Goal: Task Accomplishment & Management: Use online tool/utility

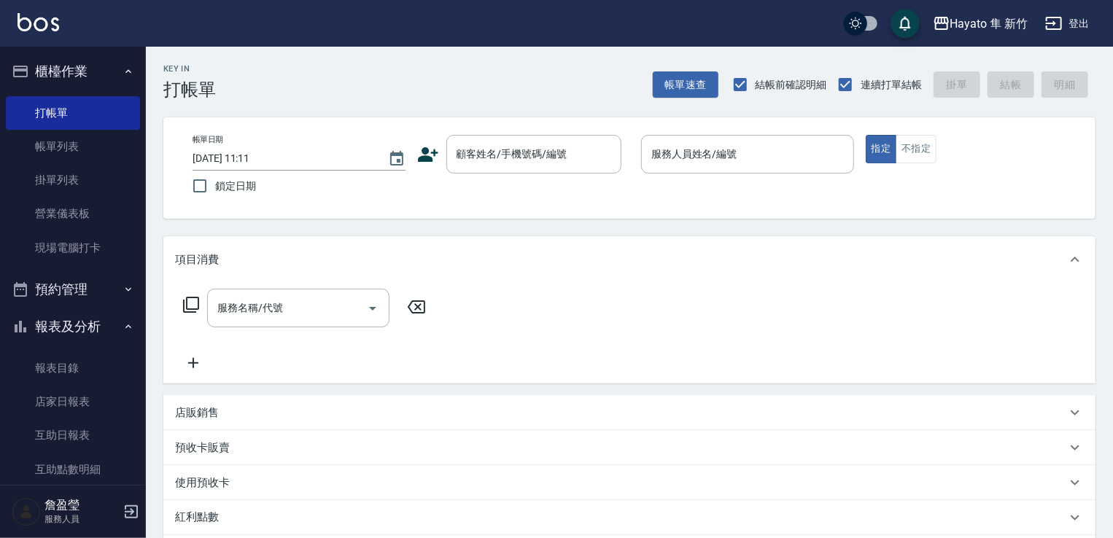
click at [426, 162] on icon at bounding box center [428, 155] width 22 height 22
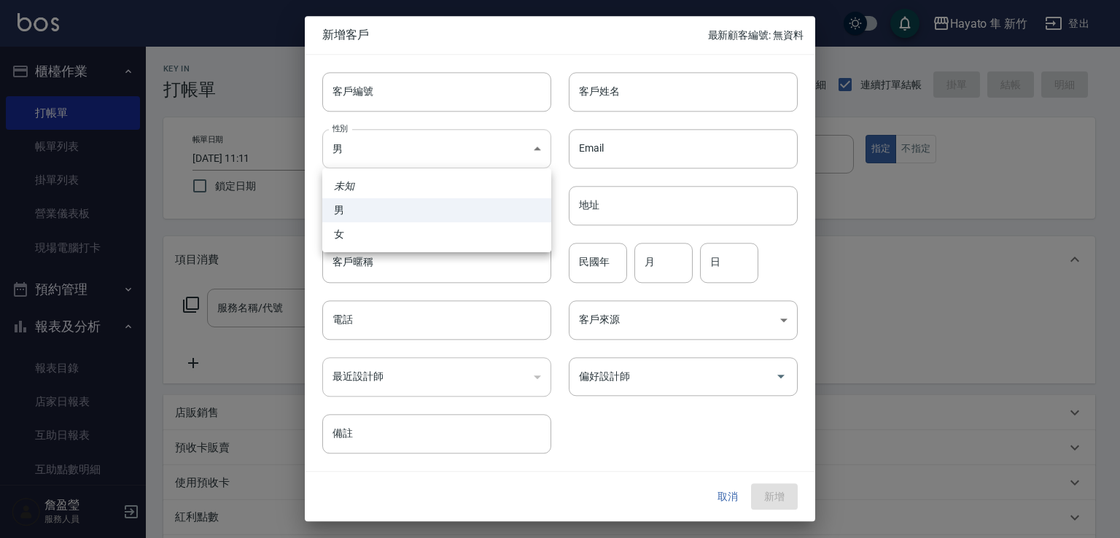
click at [419, 158] on body "Hayato 隼 新竹 登出 櫃檯作業 打帳單 帳單列表 掛單列表 營業儀表板 現場電腦打卡 預約管理 預約管理 報表及分析 報表目錄 店家日報表 互助日報表…" at bounding box center [560, 382] width 1120 height 764
click at [419, 237] on li "女" at bounding box center [436, 234] width 229 height 24
type input "[DEMOGRAPHIC_DATA]"
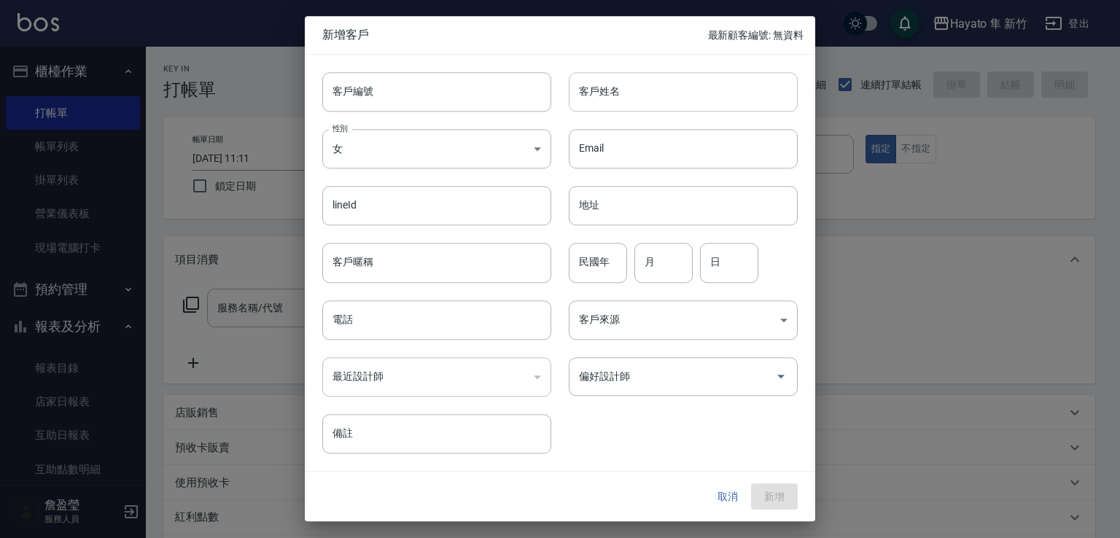
click at [630, 103] on input "客戶姓名" at bounding box center [683, 91] width 229 height 39
type input "[PERSON_NAME]"
drag, startPoint x: 373, startPoint y: 319, endPoint x: 384, endPoint y: 316, distance: 11.3
click at [373, 319] on input "電話" at bounding box center [436, 319] width 229 height 39
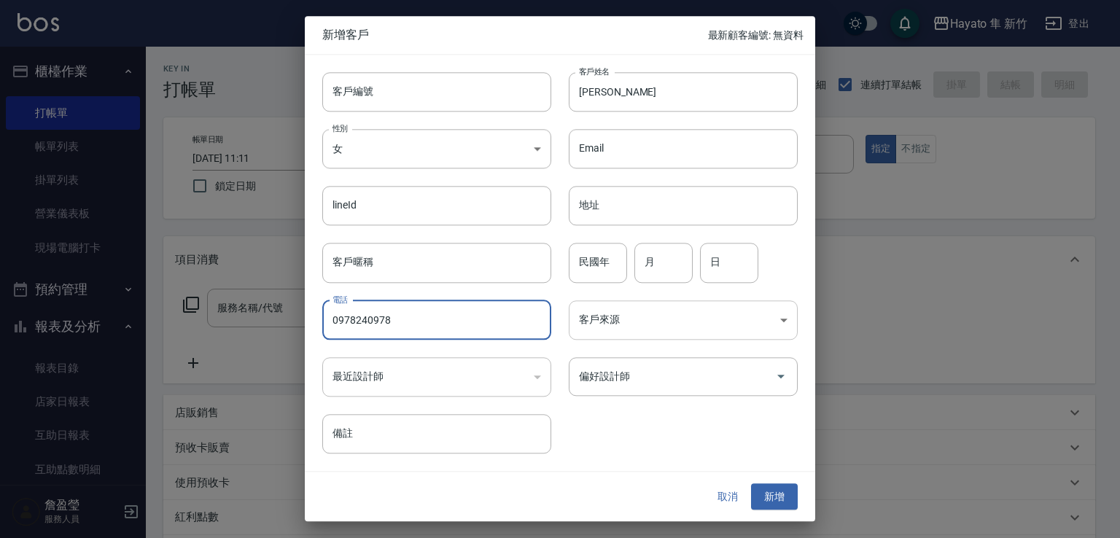
type input "0978240978"
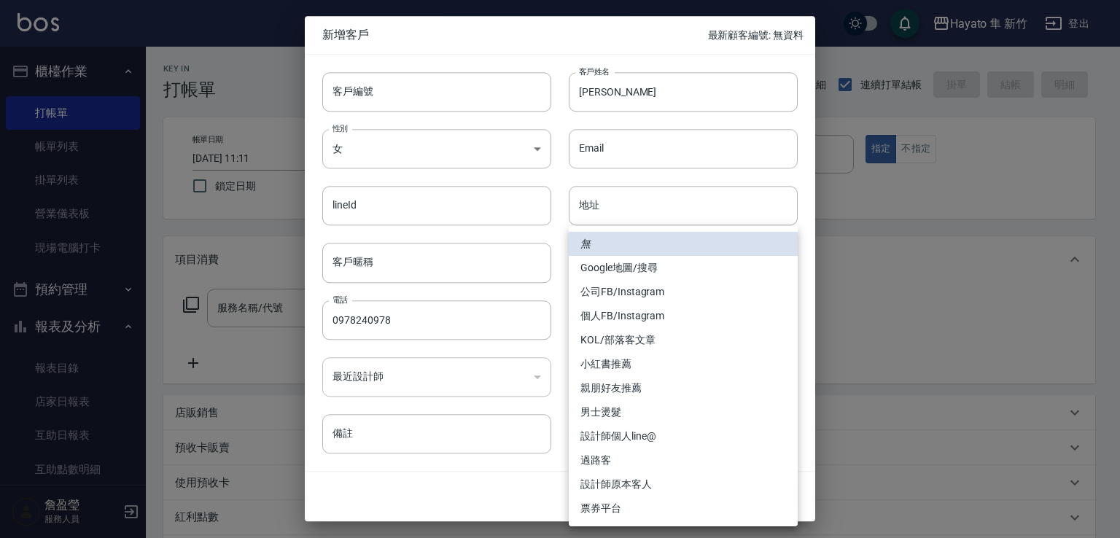
click at [696, 316] on body "Hayato 隼 新竹 登出 櫃檯作業 打帳單 帳單列表 掛單列表 營業儀表板 現場電腦打卡 預約管理 預約管理 報表及分析 報表目錄 店家日報表 互助日報表…" at bounding box center [560, 382] width 1120 height 764
click at [641, 271] on li "Google地圖/搜尋" at bounding box center [683, 268] width 229 height 24
type input "Google地圖/搜尋"
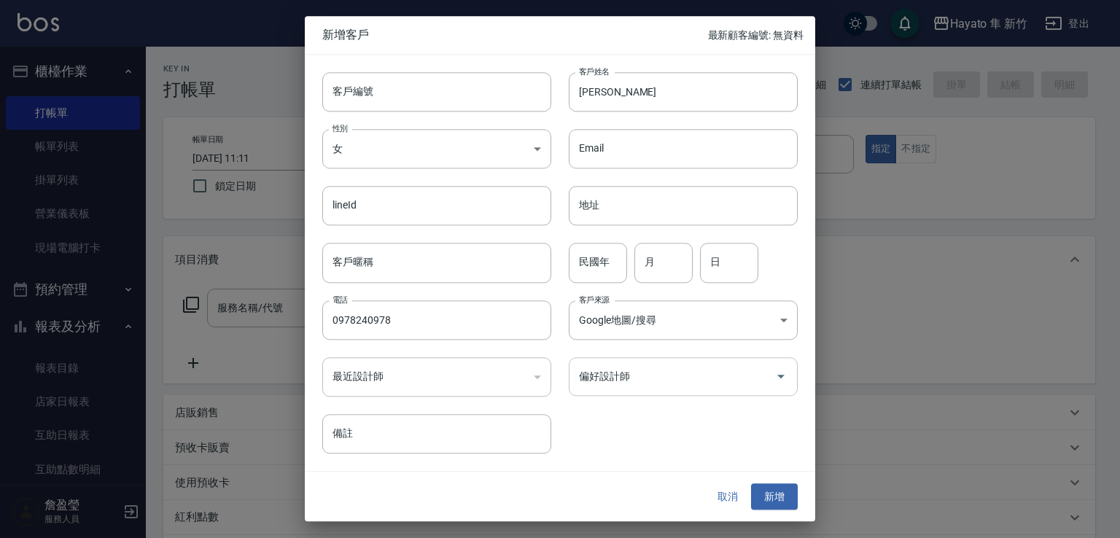
click at [654, 392] on div "偏好設計師" at bounding box center [683, 376] width 229 height 39
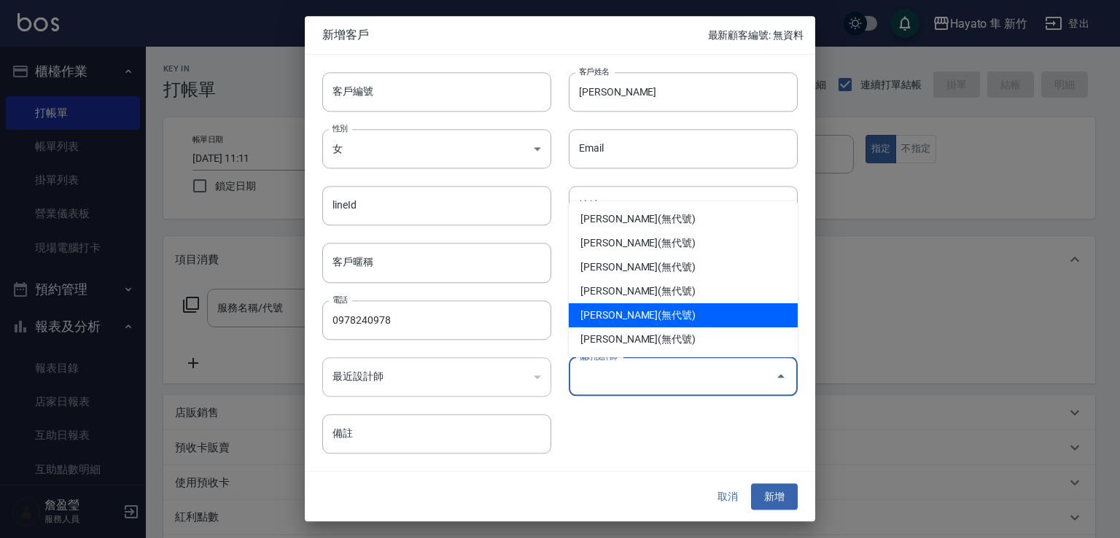
click at [657, 317] on li "[PERSON_NAME](無代號)" at bounding box center [683, 315] width 229 height 24
type input "焦家龍"
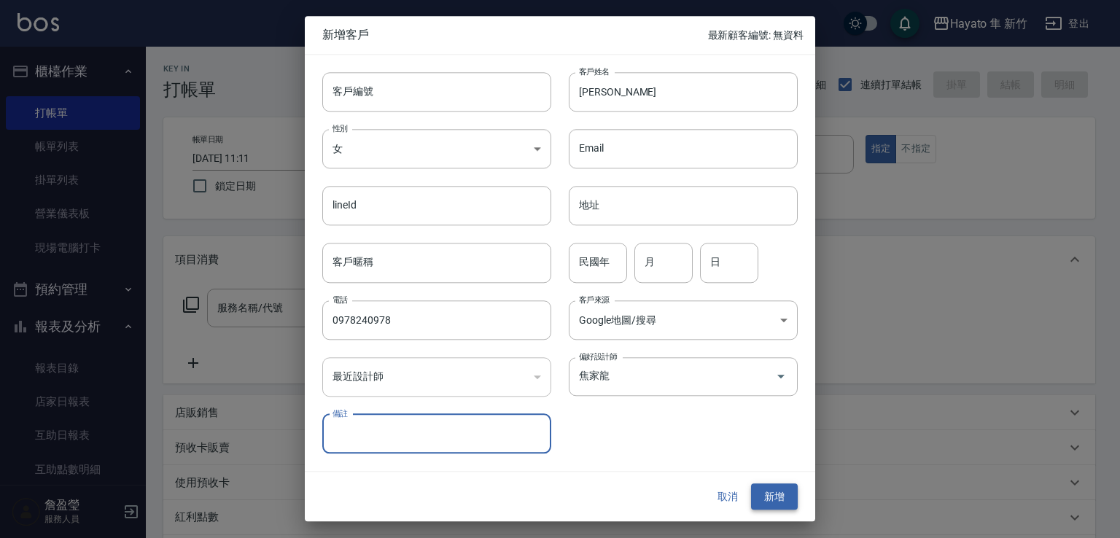
click at [774, 497] on button "新增" at bounding box center [774, 497] width 47 height 27
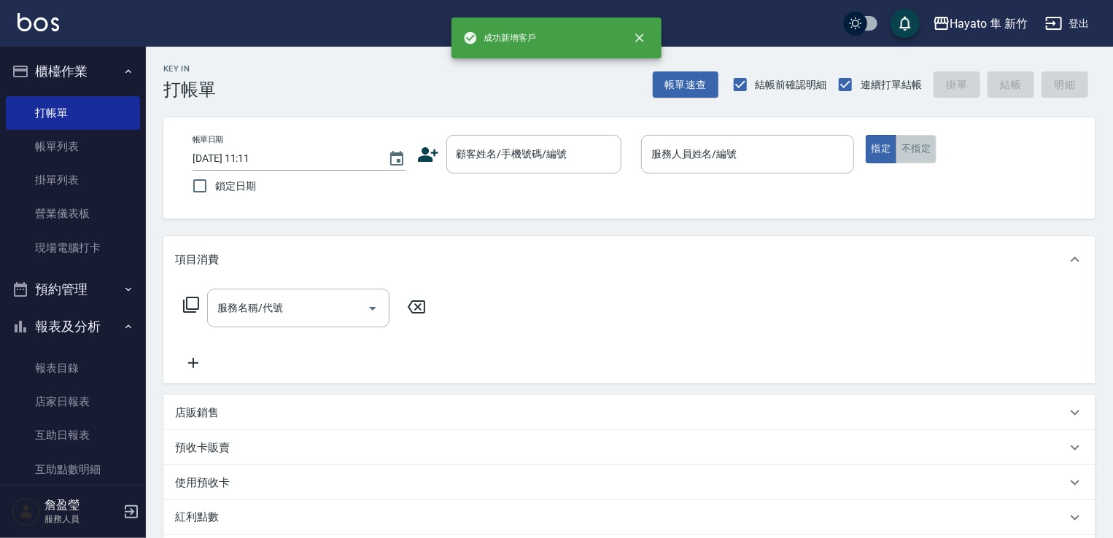
click at [900, 155] on button "不指定" at bounding box center [916, 149] width 41 height 28
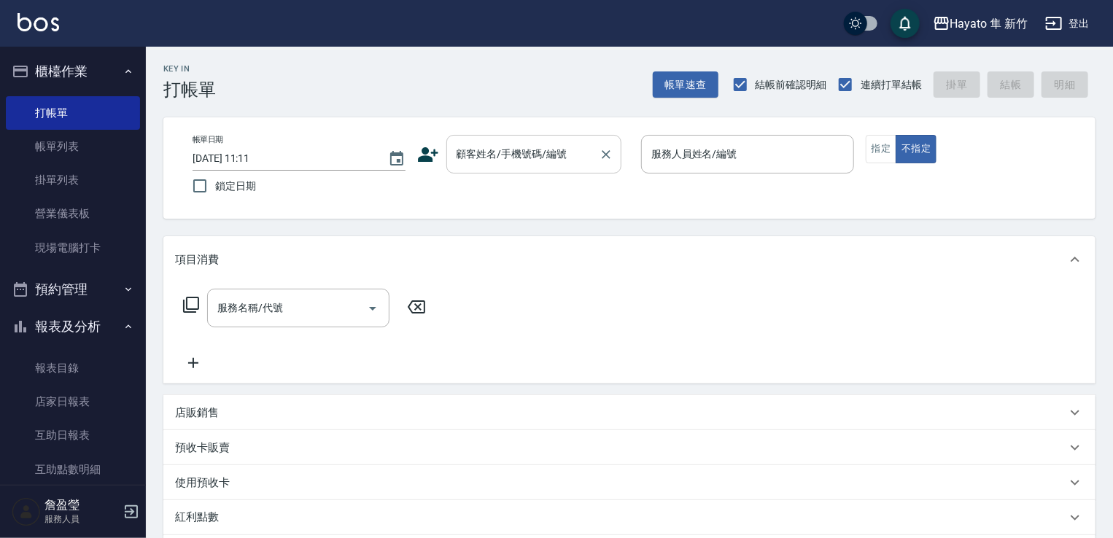
click at [543, 146] on input "顧客姓名/手機號碼/編號" at bounding box center [523, 154] width 140 height 26
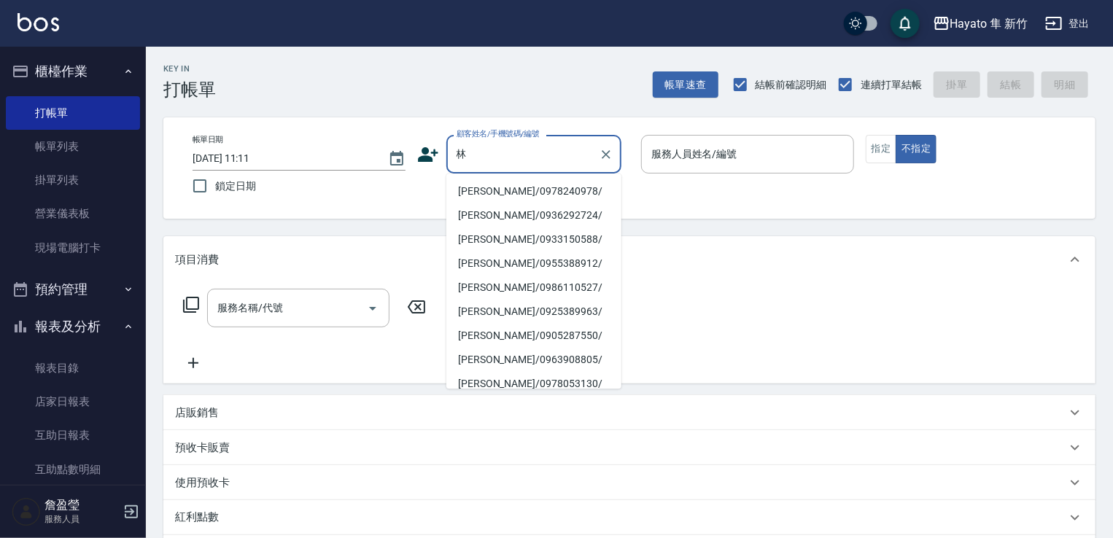
click at [518, 187] on li "[PERSON_NAME]/0978240978/" at bounding box center [533, 191] width 175 height 24
type input "[PERSON_NAME]/0978240978/"
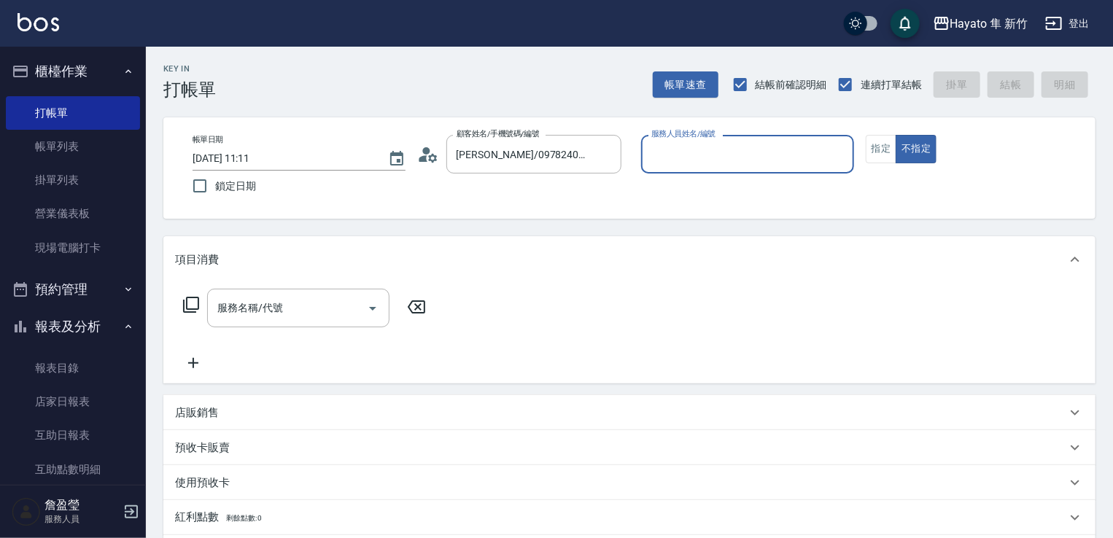
type input "En(無代號)"
click at [373, 310] on icon "Open" at bounding box center [373, 309] width 18 height 18
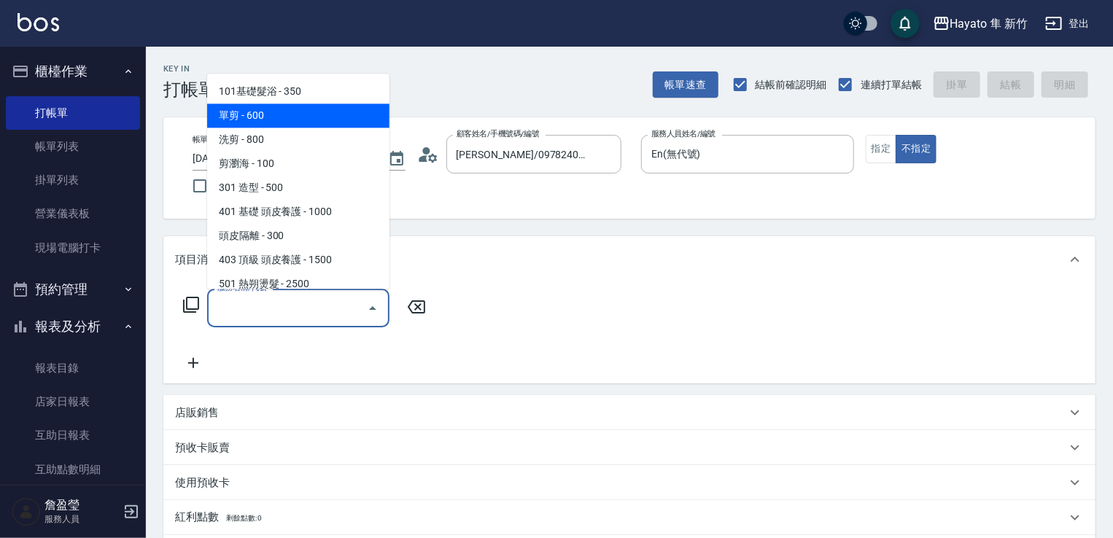
click at [292, 123] on span "單剪 - 600" at bounding box center [298, 116] width 182 height 24
type input "單剪(102)"
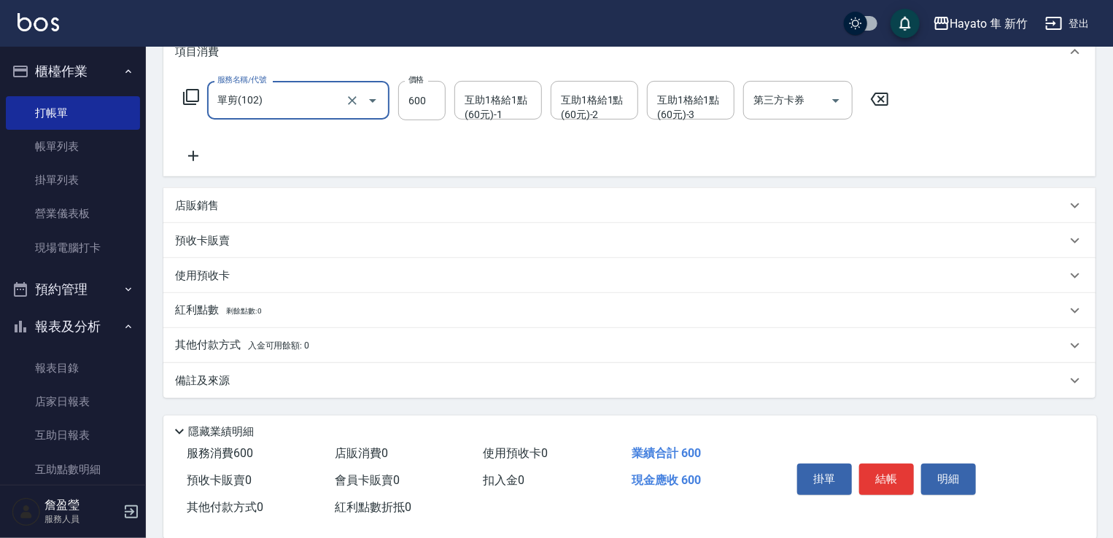
scroll to position [219, 0]
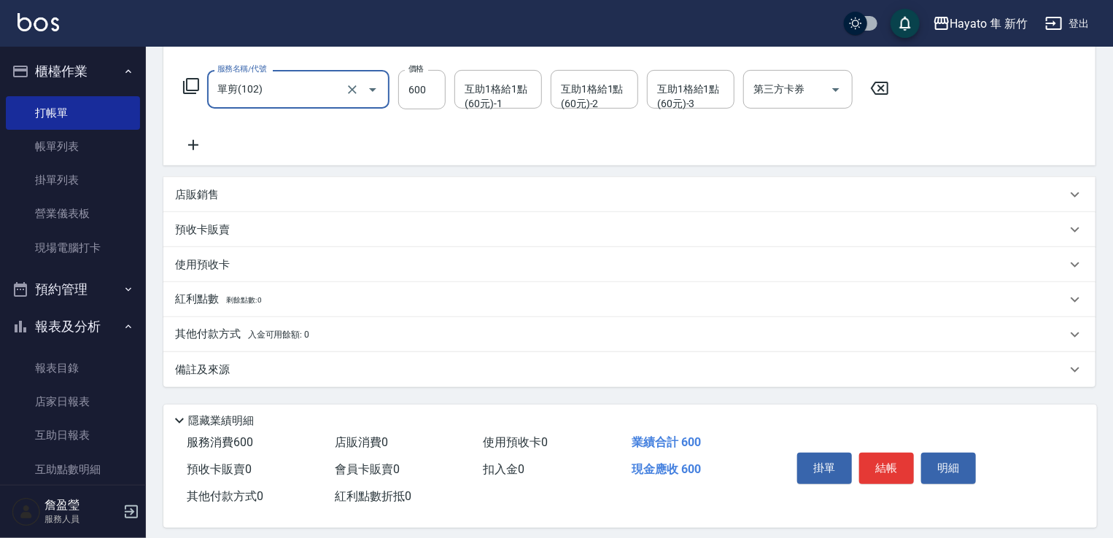
click at [344, 379] on div "備註及來源" at bounding box center [629, 369] width 932 height 35
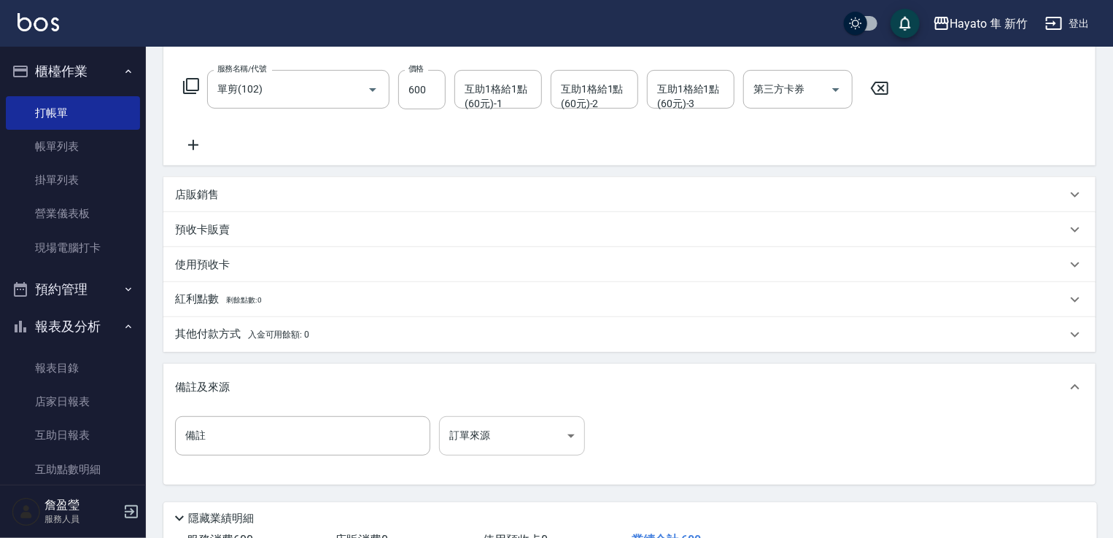
click at [550, 435] on body "Hayato 隼 新竹 登出 櫃檯作業 打帳單 帳單列表 掛單列表 營業儀表板 現場電腦打卡 預約管理 預約管理 報表及分析 報表目錄 店家日報表 互助日報表…" at bounding box center [556, 212] width 1113 height 862
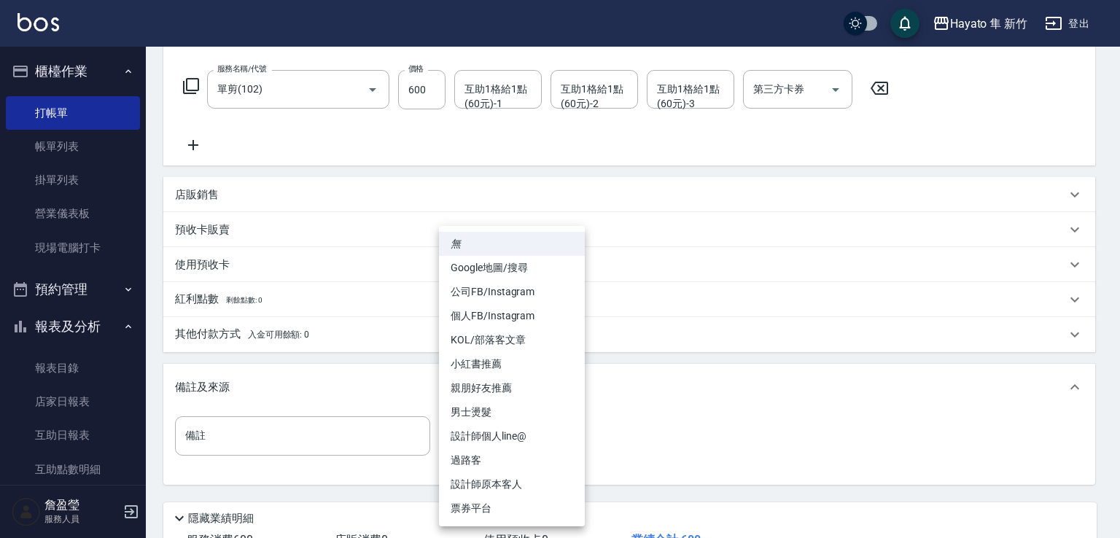
click at [496, 269] on li "Google地圖/搜尋" at bounding box center [512, 268] width 146 height 24
type input "Google地圖/搜尋"
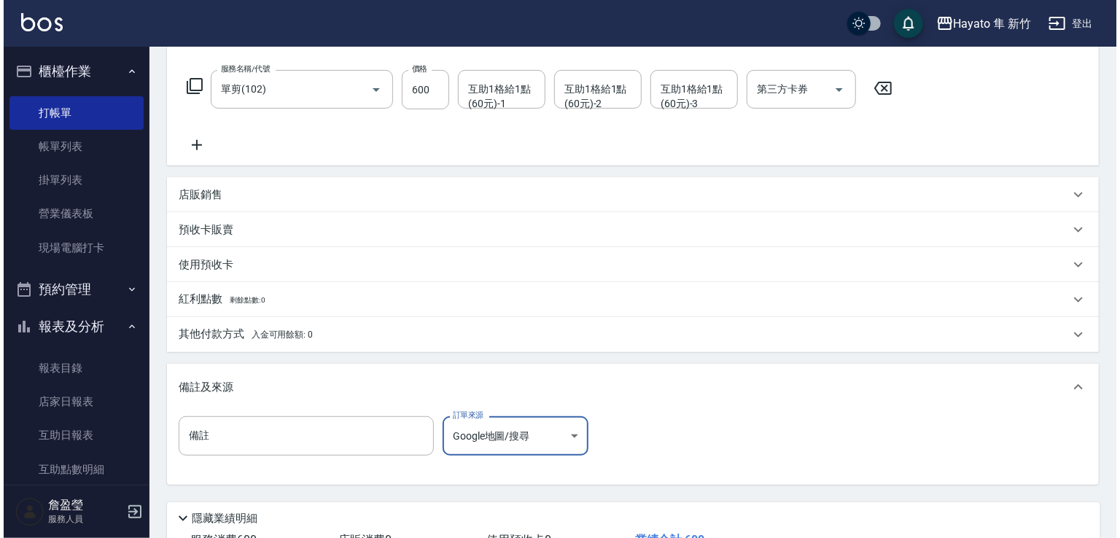
scroll to position [329, 0]
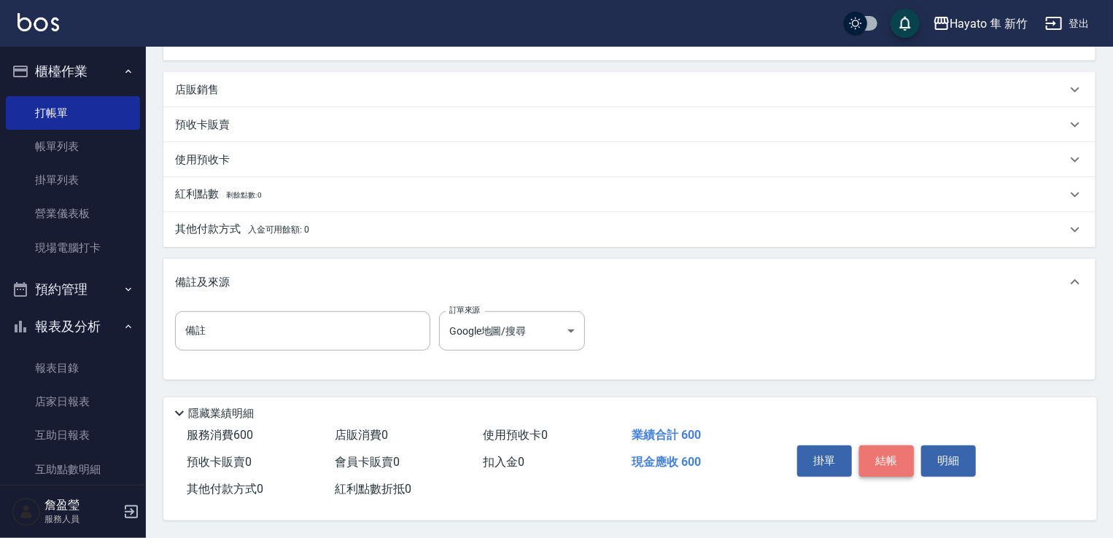
click at [885, 461] on button "結帳" at bounding box center [886, 461] width 55 height 31
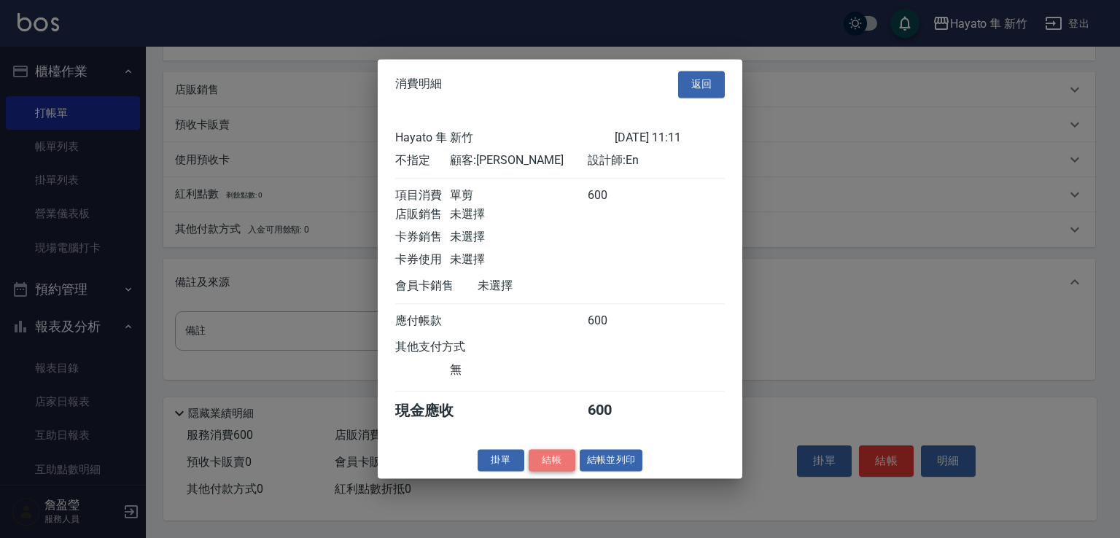
click at [550, 469] on button "結帳" at bounding box center [552, 460] width 47 height 23
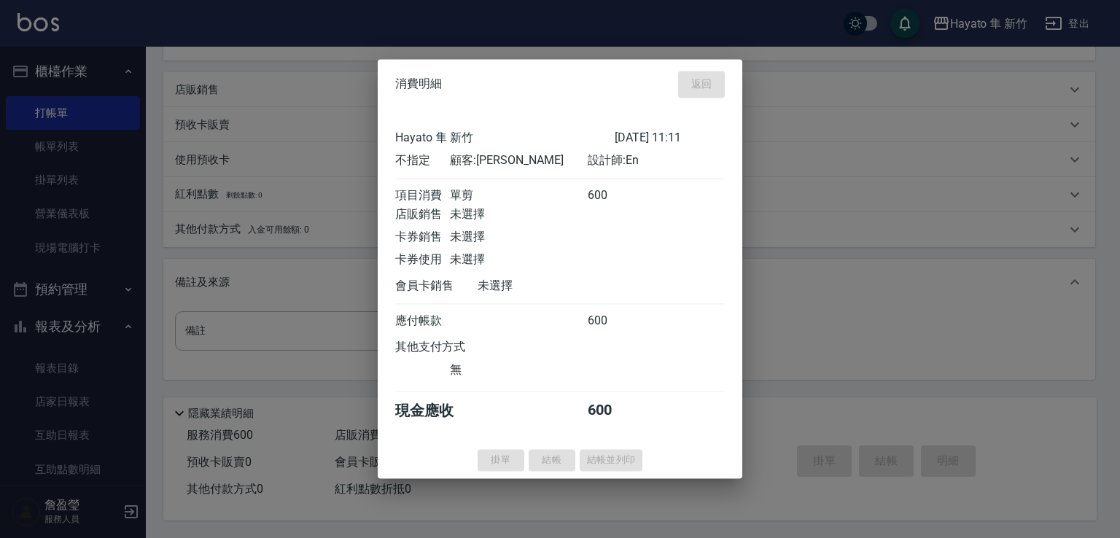
type input "[DATE] 13:11"
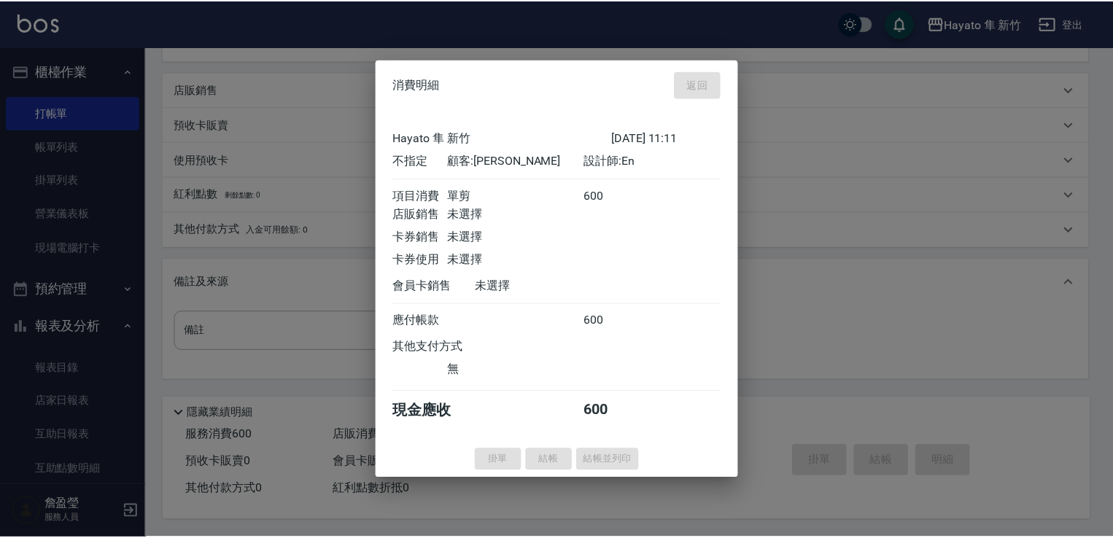
scroll to position [0, 0]
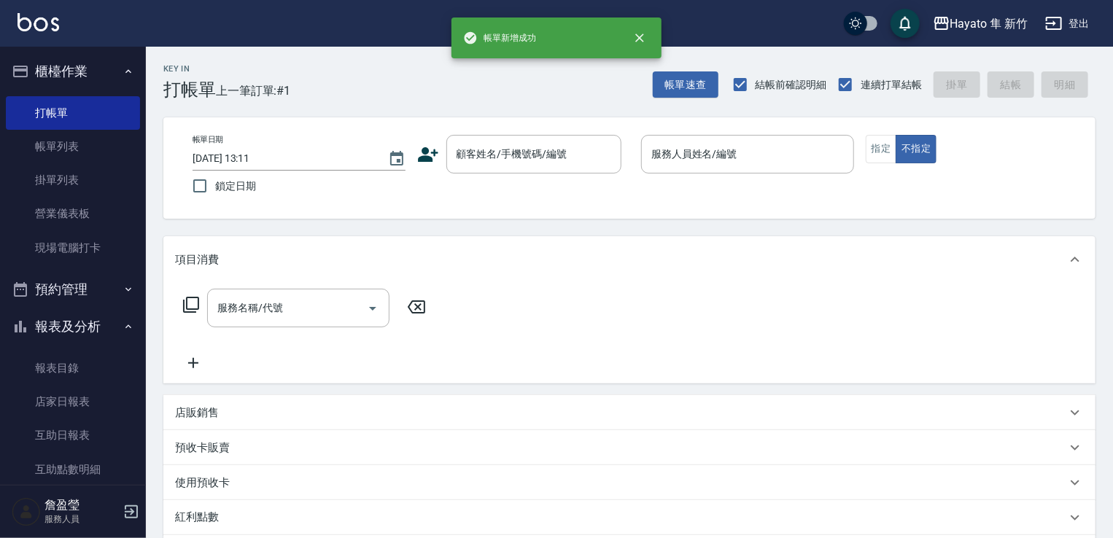
click at [429, 157] on icon at bounding box center [428, 154] width 20 height 15
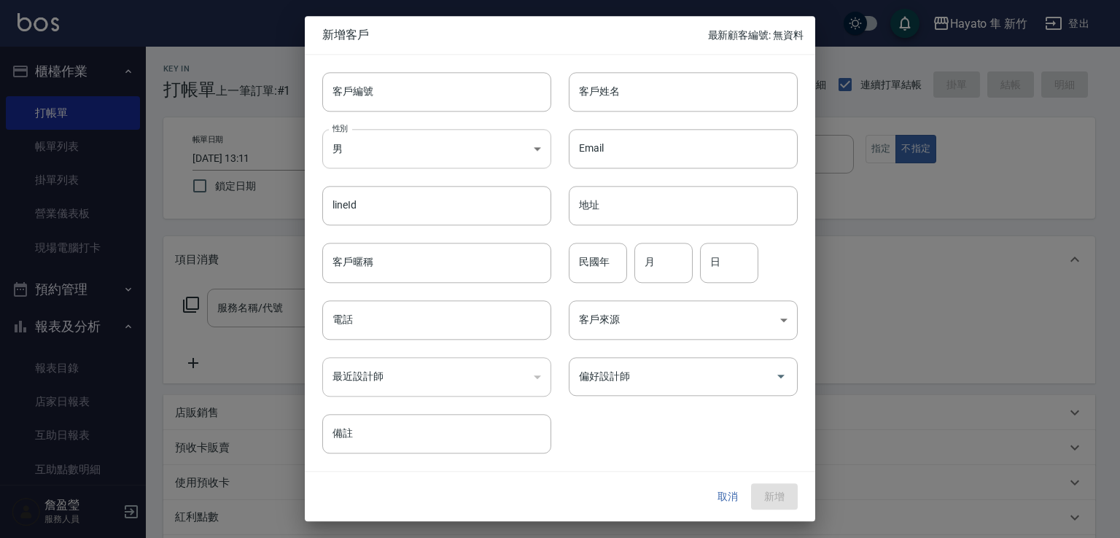
click at [421, 158] on body "Hayato 隼 新竹 登出 櫃檯作業 打帳單 帳單列表 掛單列表 營業儀表板 現場電腦打卡 預約管理 預約管理 報表及分析 報表目錄 店家日報表 互助日報表…" at bounding box center [560, 382] width 1120 height 764
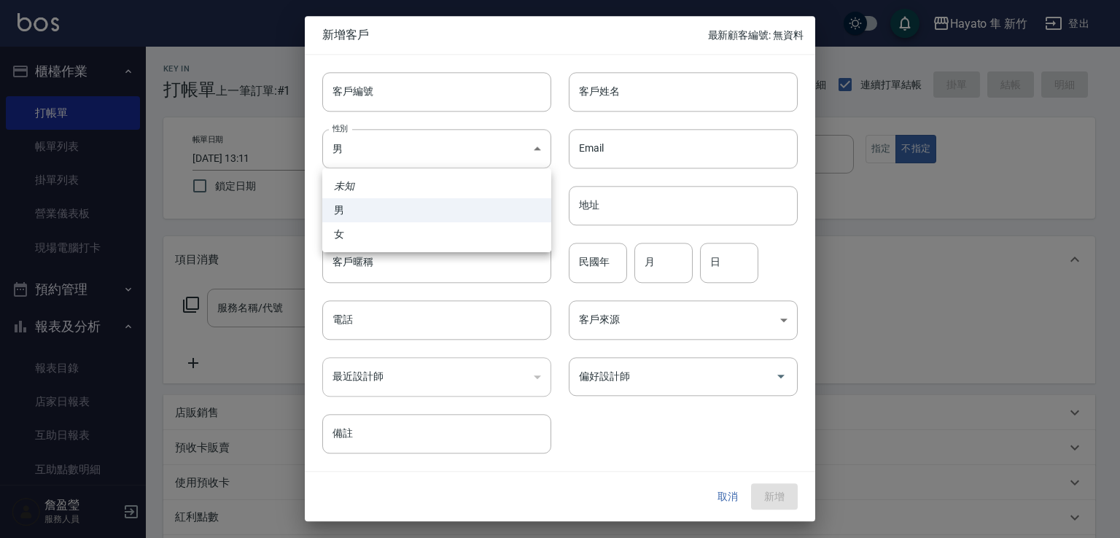
click at [403, 237] on li "女" at bounding box center [436, 234] width 229 height 24
type input "[DEMOGRAPHIC_DATA]"
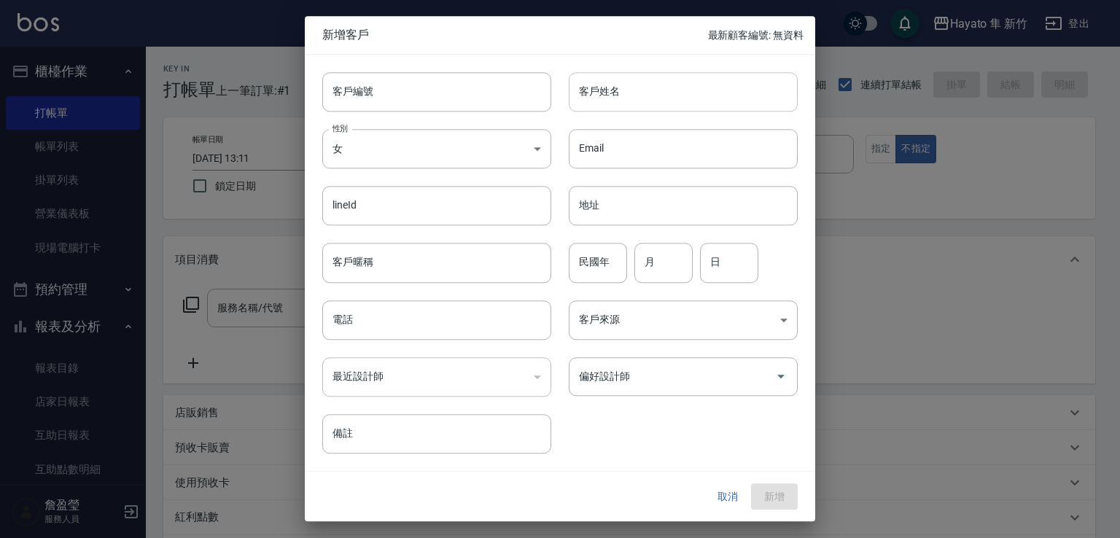
click at [618, 103] on input "客戶姓名" at bounding box center [683, 91] width 229 height 39
type input "[PERSON_NAME]"
click at [476, 310] on input "電話" at bounding box center [436, 319] width 229 height 39
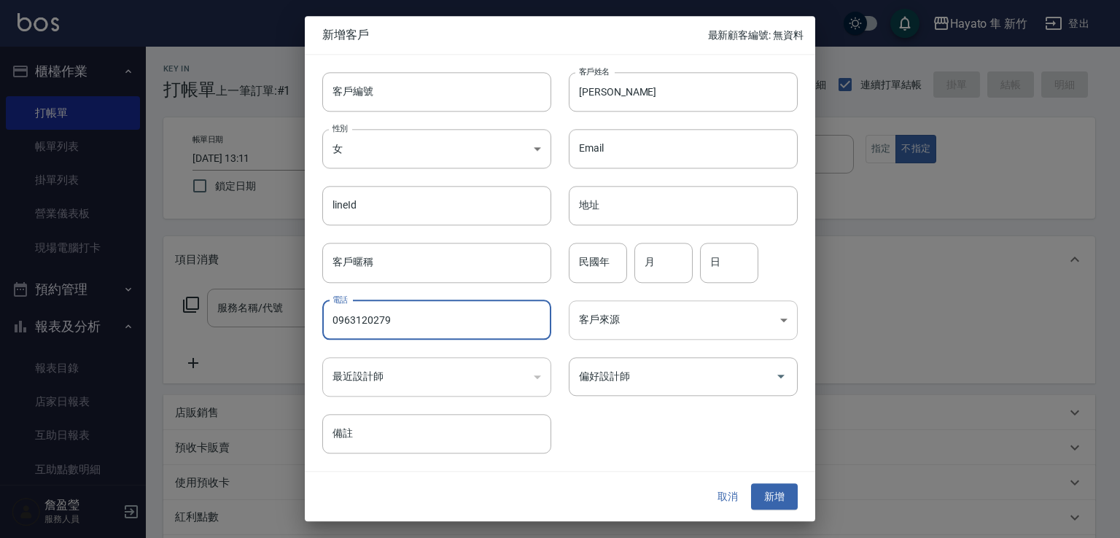
type input "0963120279"
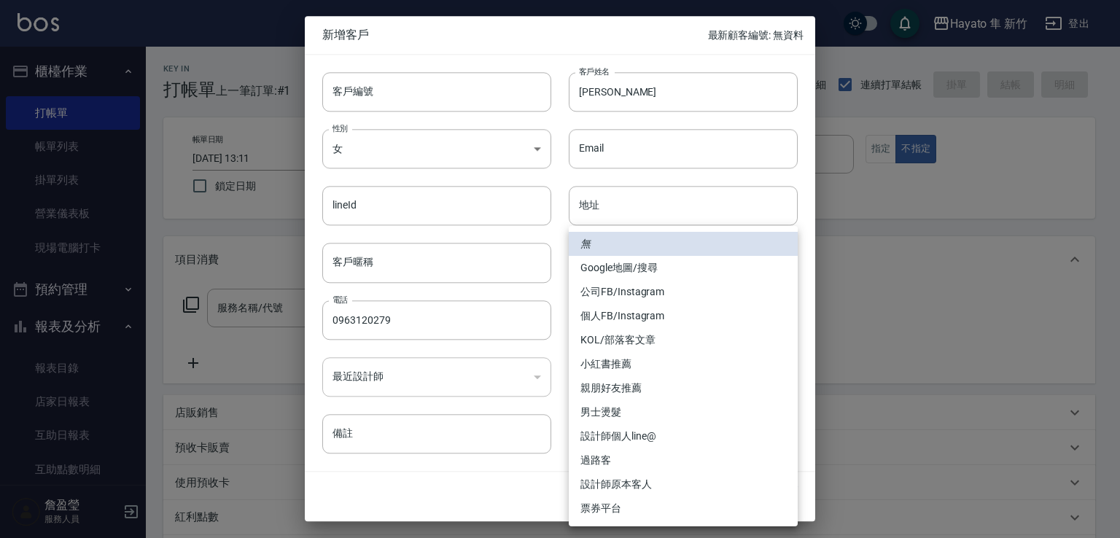
click at [636, 325] on body "Hayato 隼 新竹 登出 櫃檯作業 打帳單 帳單列表 掛單列表 營業儀表板 現場電腦打卡 預約管理 預約管理 報表及分析 報表目錄 店家日報表 互助日報表…" at bounding box center [560, 382] width 1120 height 764
click at [665, 270] on li "Google地圖/搜尋" at bounding box center [683, 268] width 229 height 24
type input "Google地圖/搜尋"
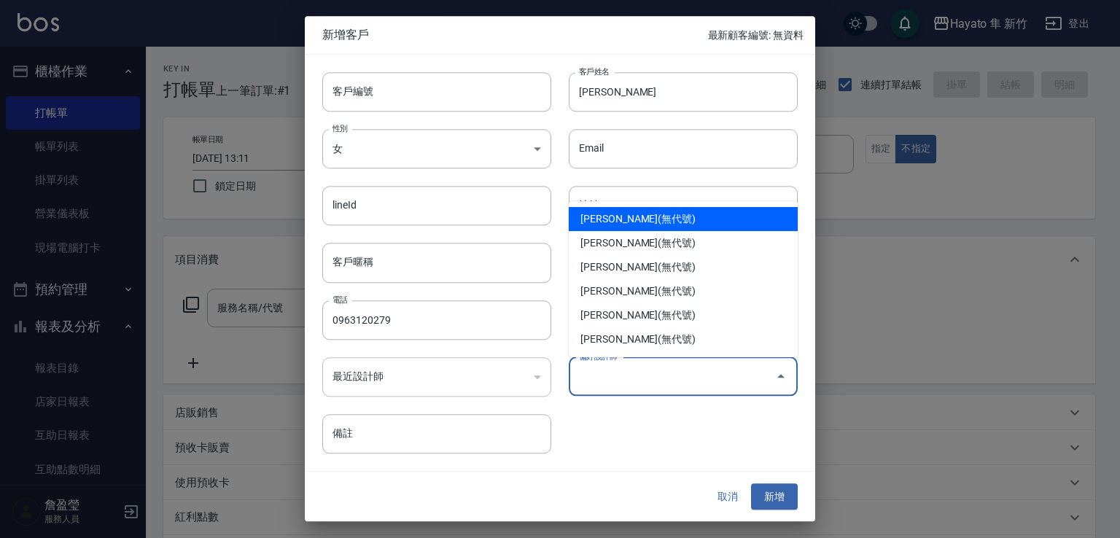
click at [652, 373] on input "偏好設計師" at bounding box center [672, 377] width 194 height 26
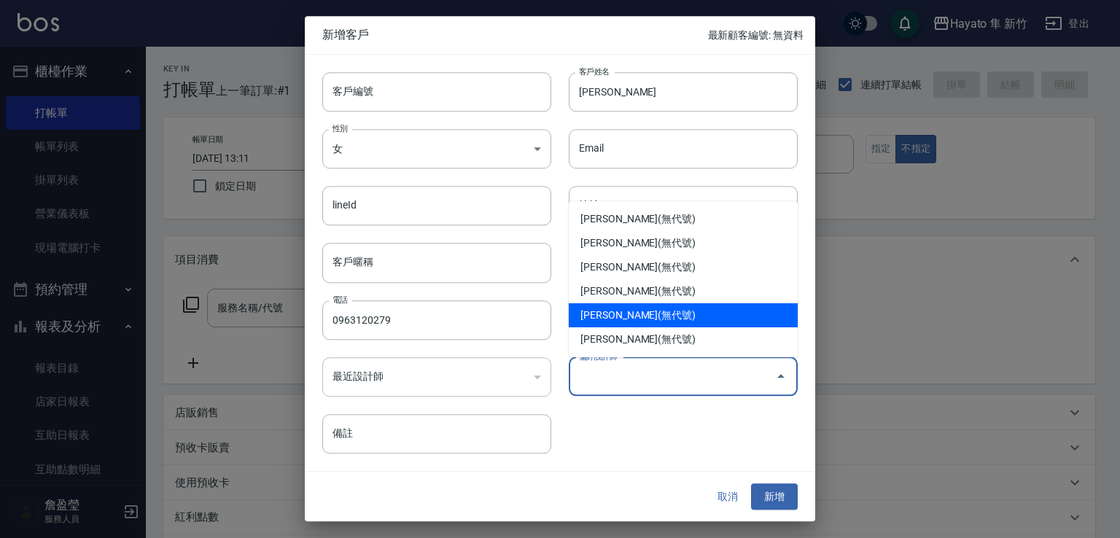
click at [636, 319] on li "[PERSON_NAME](無代號)" at bounding box center [683, 315] width 229 height 24
type input "焦家龍"
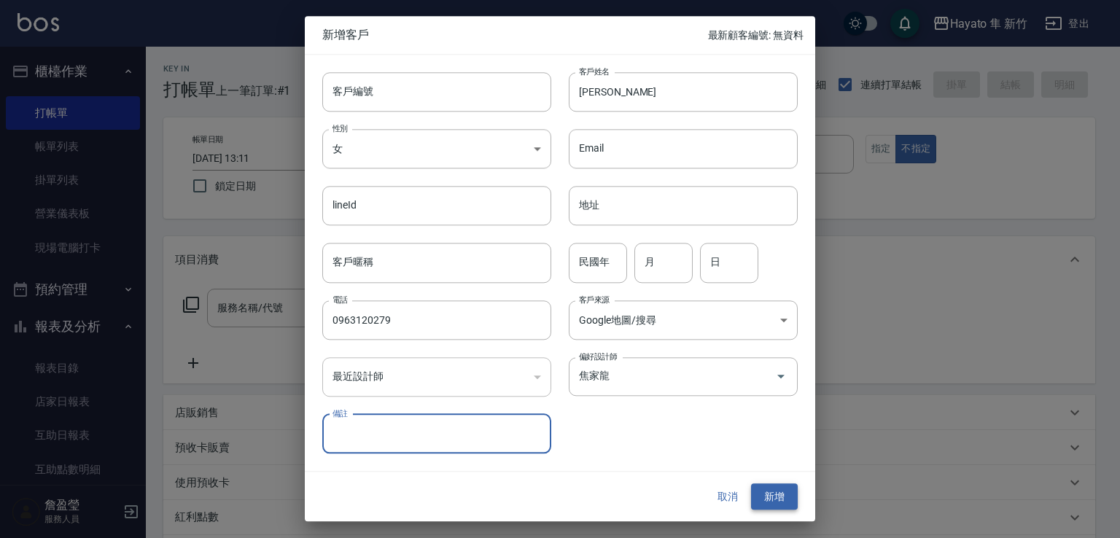
click at [789, 501] on button "新增" at bounding box center [774, 497] width 47 height 27
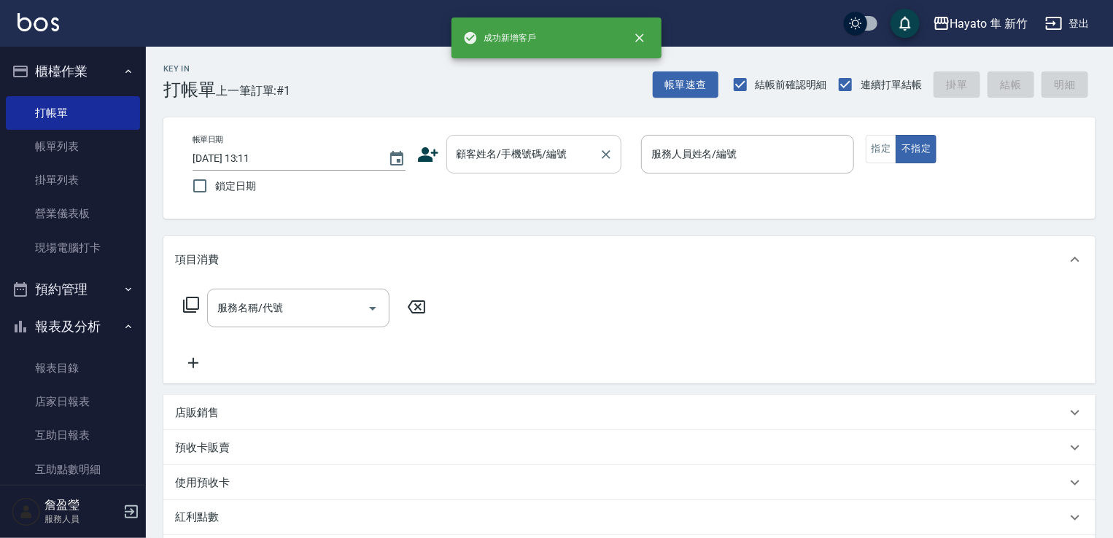
click at [501, 153] on input "顧客姓名/手機號碼/編號" at bounding box center [523, 154] width 140 height 26
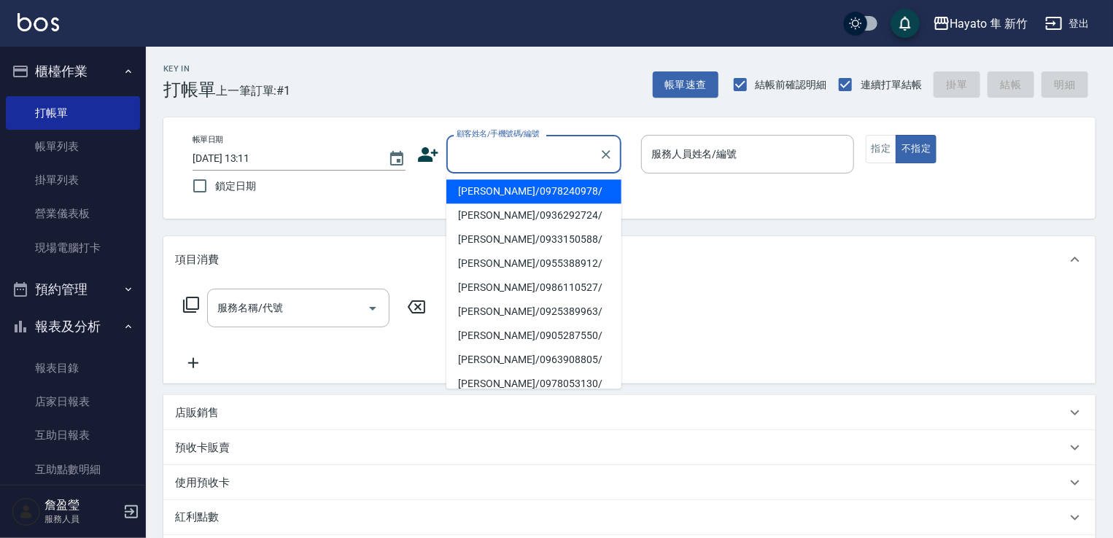
click at [499, 152] on input "顧客姓名/手機號碼/編號" at bounding box center [523, 154] width 140 height 26
drag, startPoint x: 490, startPoint y: 184, endPoint x: 489, endPoint y: 204, distance: 20.5
click at [492, 184] on li "[PERSON_NAME]/0963120279/" at bounding box center [533, 191] width 175 height 24
type input "[PERSON_NAME]/0963120279/"
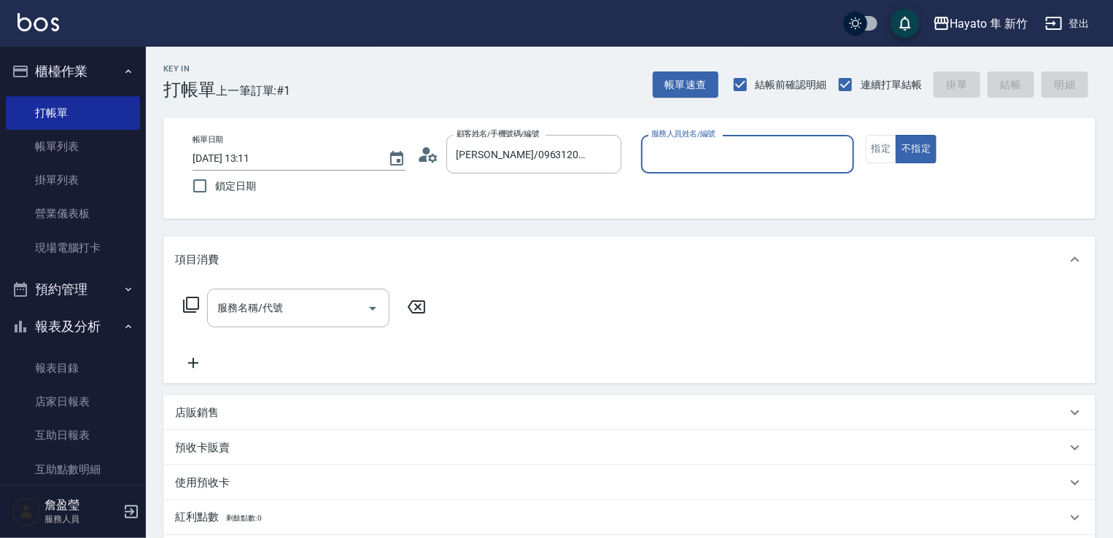
type input "En(無代號)"
click at [370, 304] on icon "Open" at bounding box center [373, 309] width 18 height 18
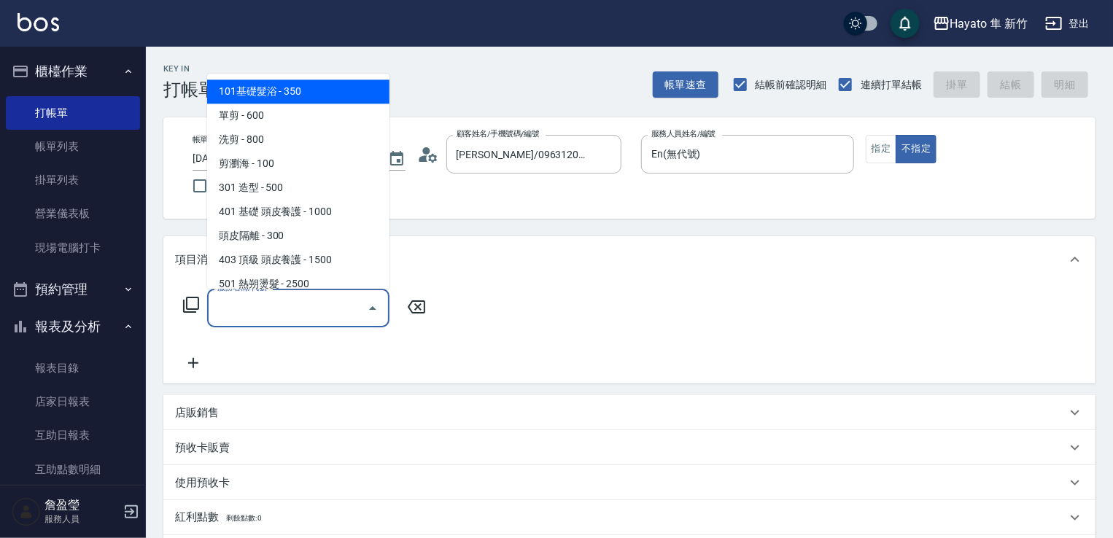
click at [302, 88] on span "101基礎髮浴 - 350" at bounding box center [298, 91] width 182 height 24
type input "101基礎髮浴 (101)"
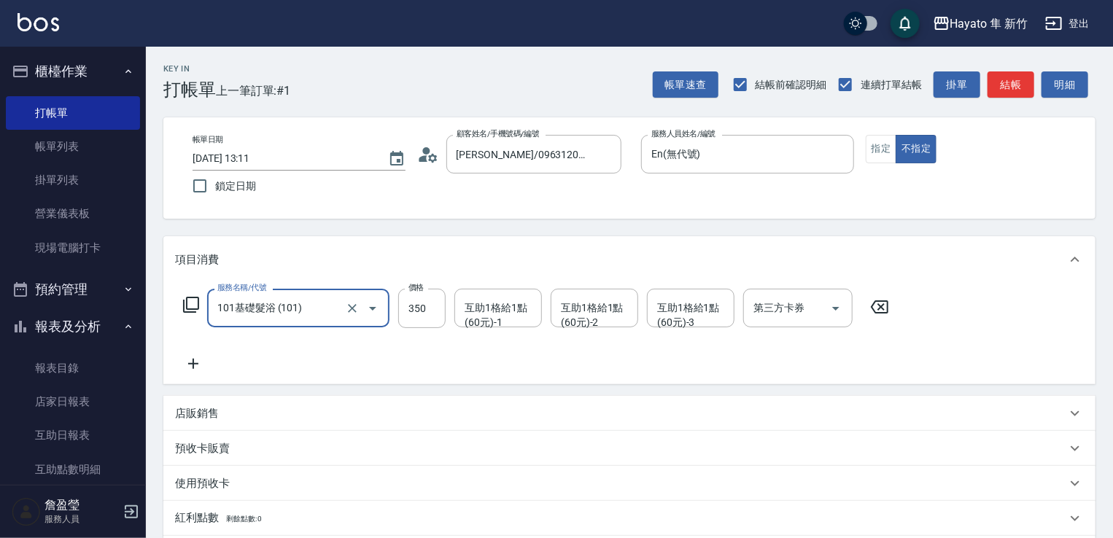
scroll to position [219, 0]
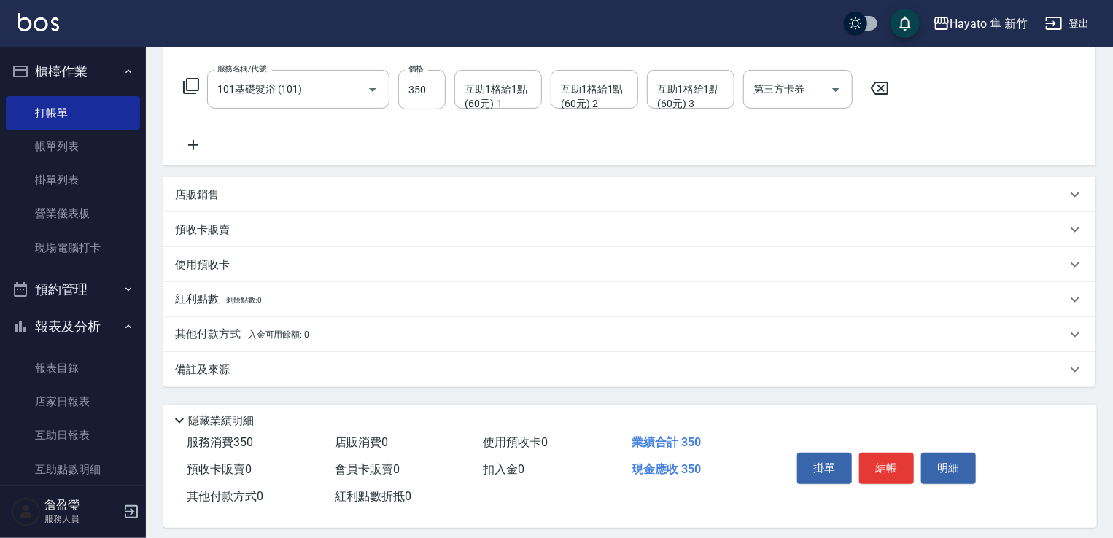
drag, startPoint x: 327, startPoint y: 383, endPoint x: 400, endPoint y: 380, distance: 73.0
click at [331, 383] on div "備註及來源" at bounding box center [629, 369] width 932 height 35
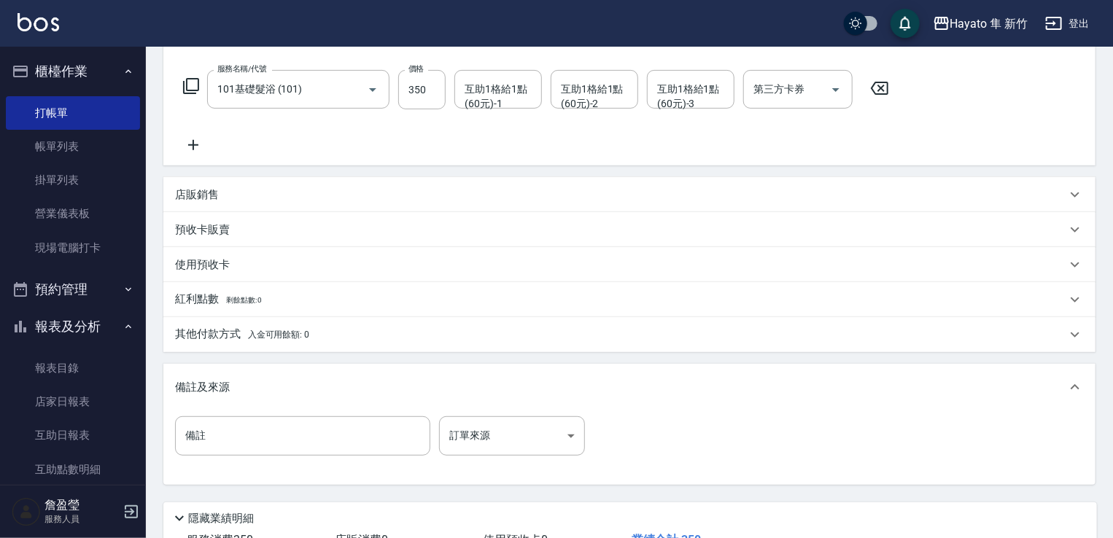
click at [586, 439] on div "備註 備註 訂單來源 ​ 訂單來源" at bounding box center [384, 435] width 419 height 39
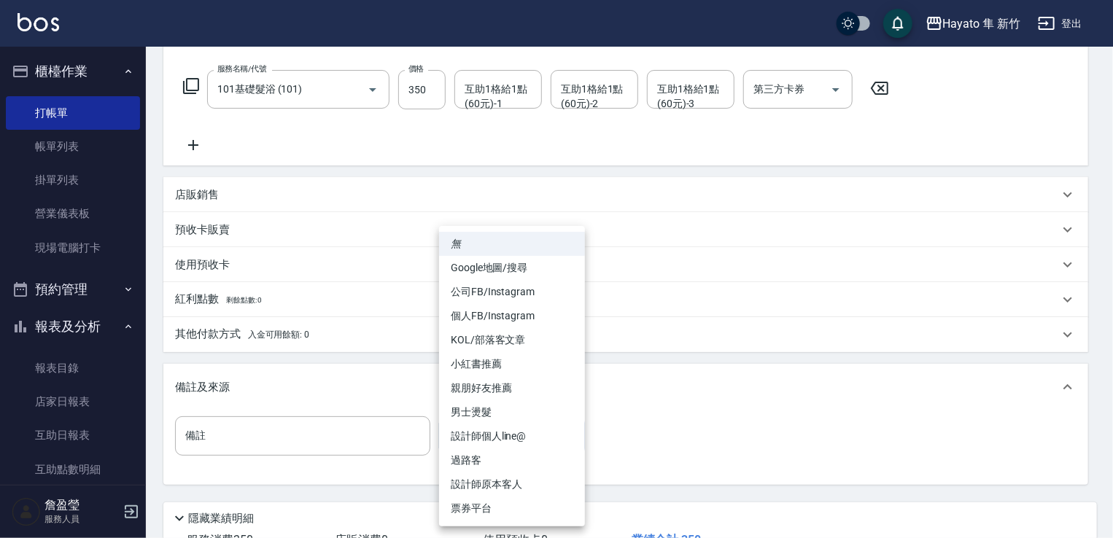
click at [572, 441] on body "Hayato 隼 新竹 登出 櫃檯作業 打帳單 帳單列表 掛單列表 營業儀表板 現場電腦打卡 預約管理 預約管理 報表及分析 報表目錄 店家日報表 互助日報表…" at bounding box center [556, 212] width 1113 height 862
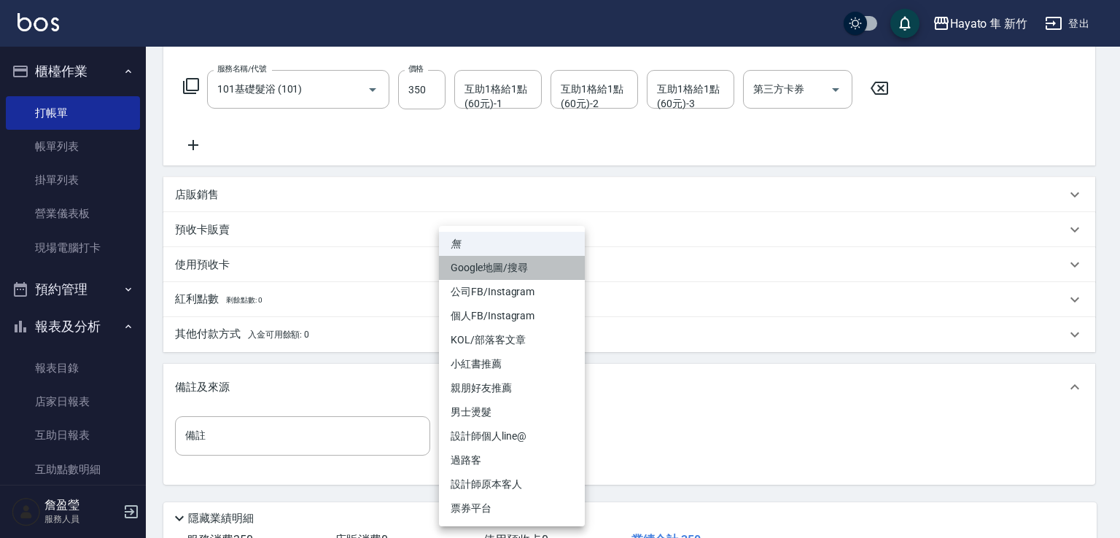
click at [499, 266] on li "Google地圖/搜尋" at bounding box center [512, 268] width 146 height 24
type input "Google地圖/搜尋"
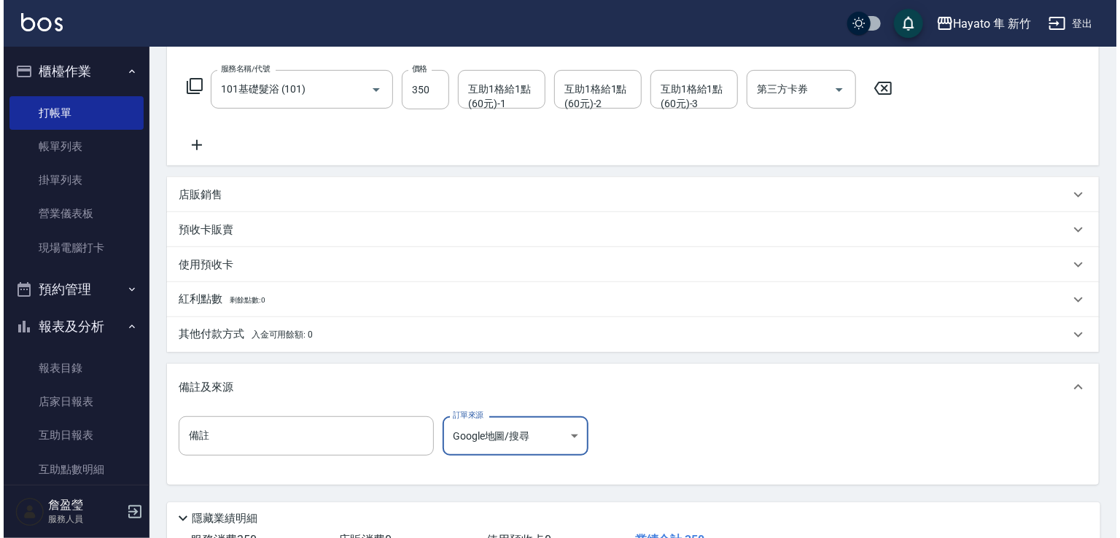
scroll to position [329, 0]
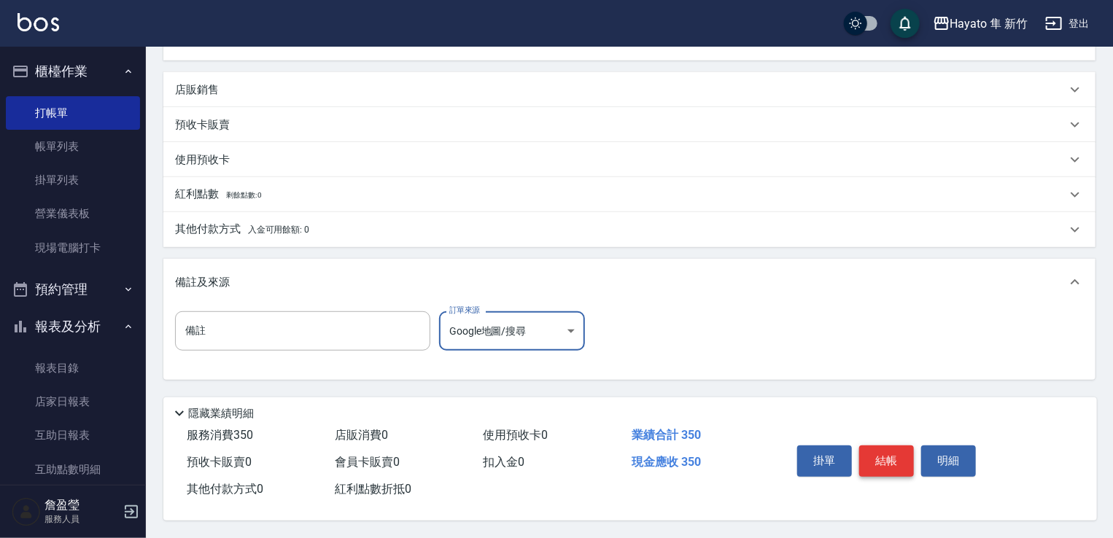
click at [884, 465] on button "結帳" at bounding box center [886, 461] width 55 height 31
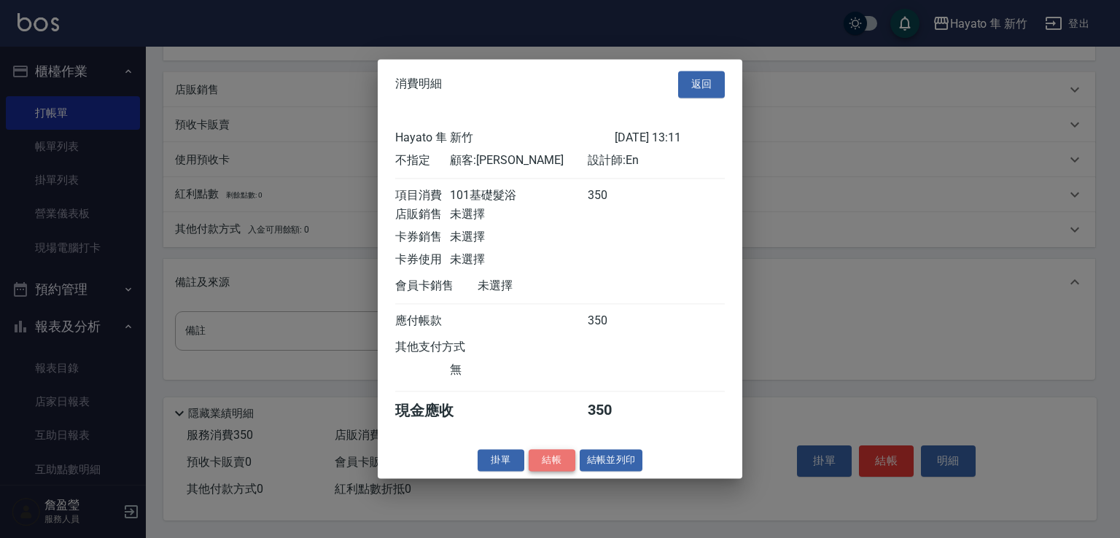
click at [554, 470] on button "結帳" at bounding box center [552, 460] width 47 height 23
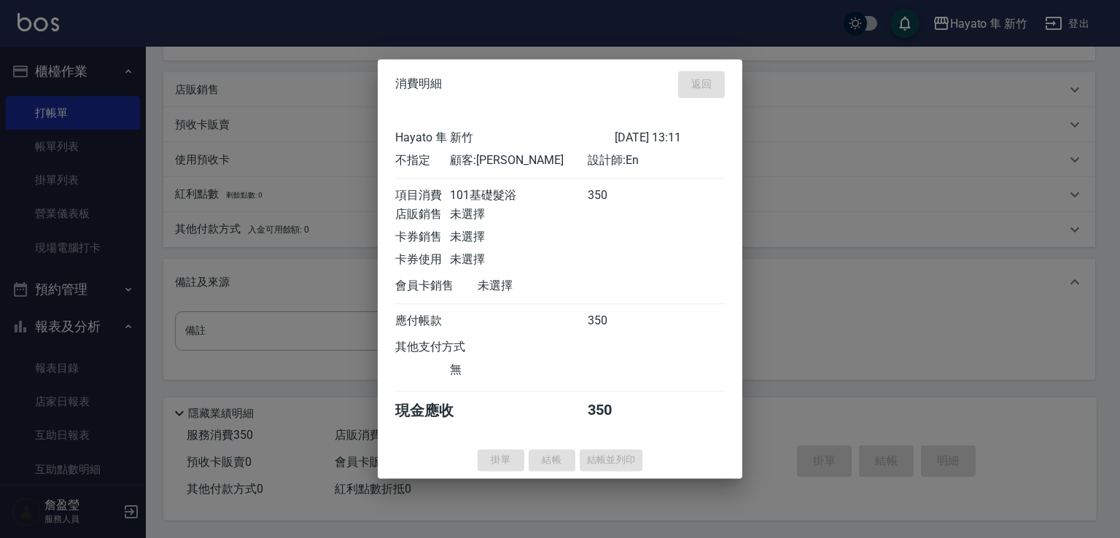
type input "[DATE] 13:12"
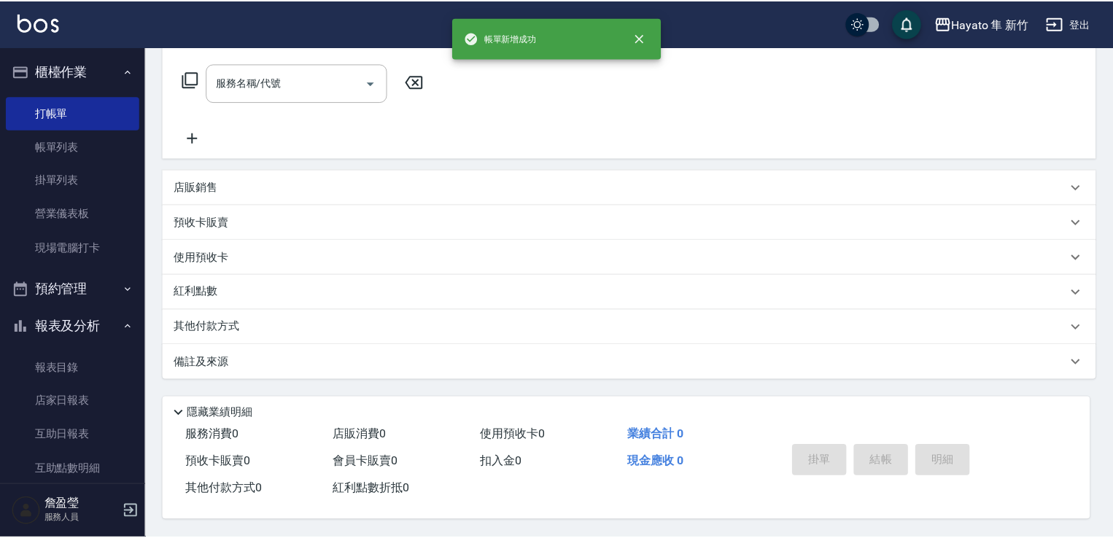
scroll to position [0, 0]
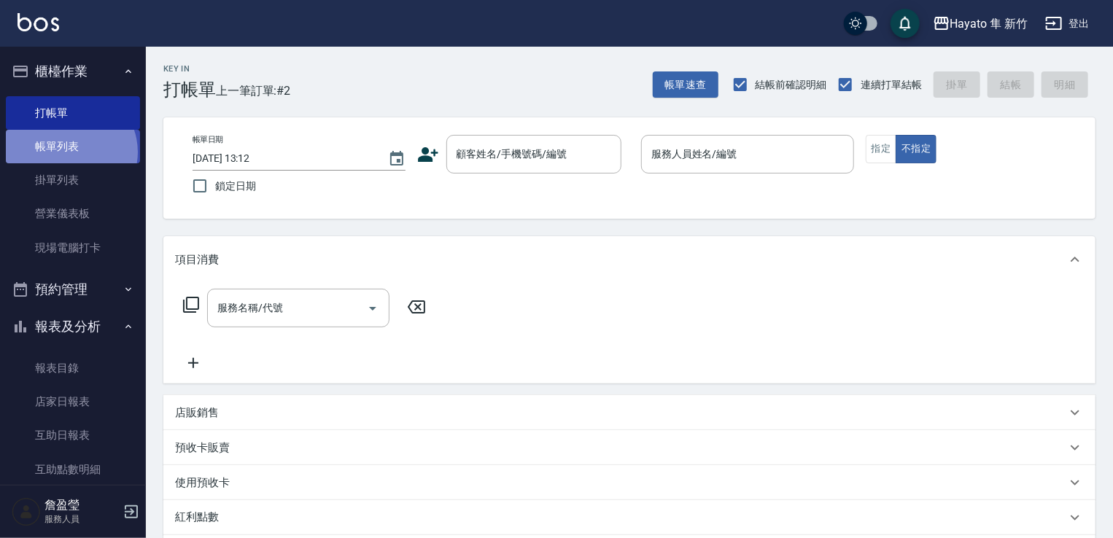
click at [69, 152] on link "帳單列表" at bounding box center [73, 147] width 134 height 34
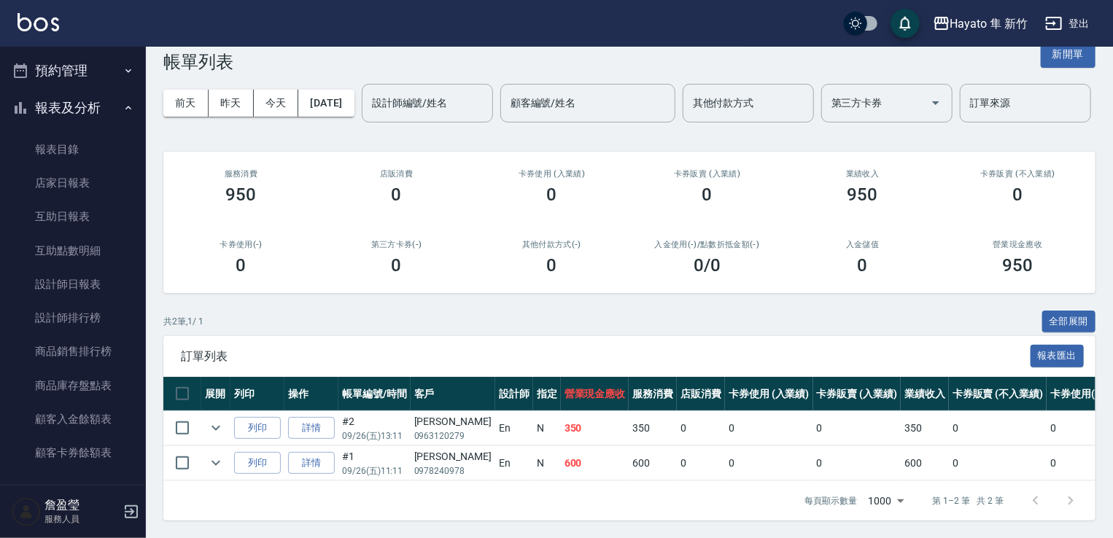
scroll to position [438, 0]
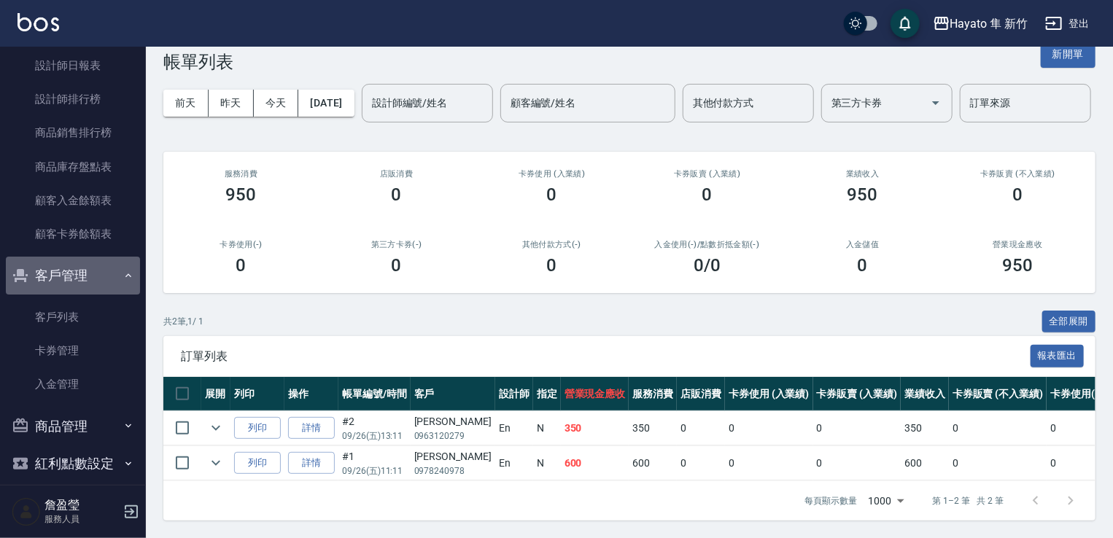
click at [123, 278] on icon "button" at bounding box center [129, 276] width 12 height 12
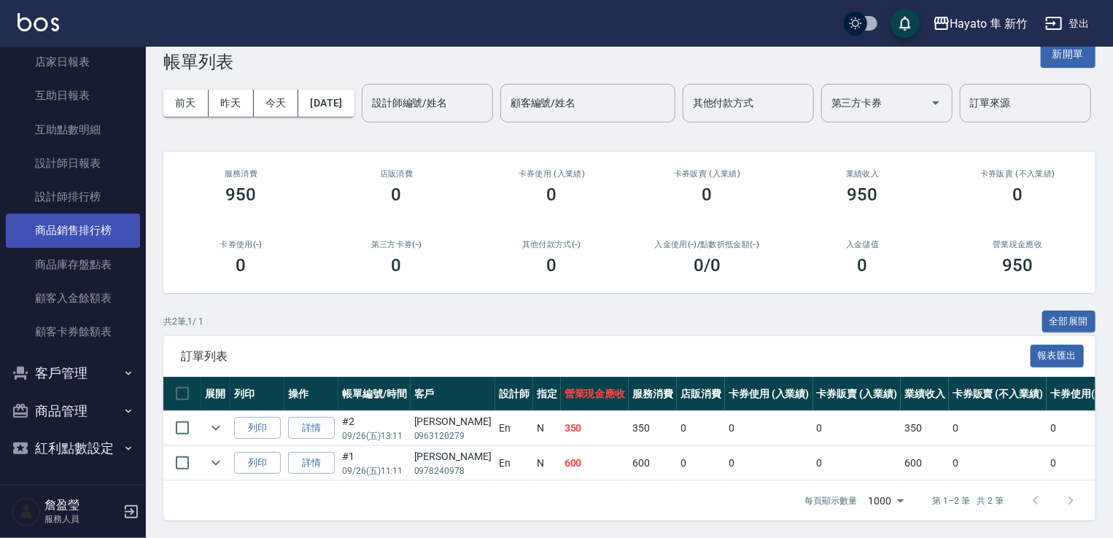
scroll to position [339, 0]
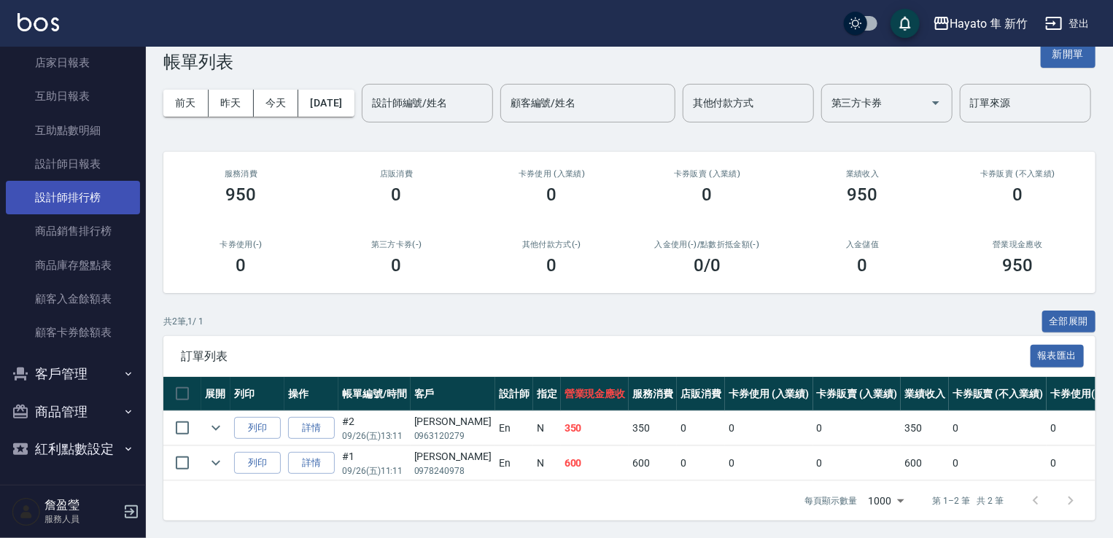
click at [93, 207] on link "設計師排行榜" at bounding box center [73, 198] width 134 height 34
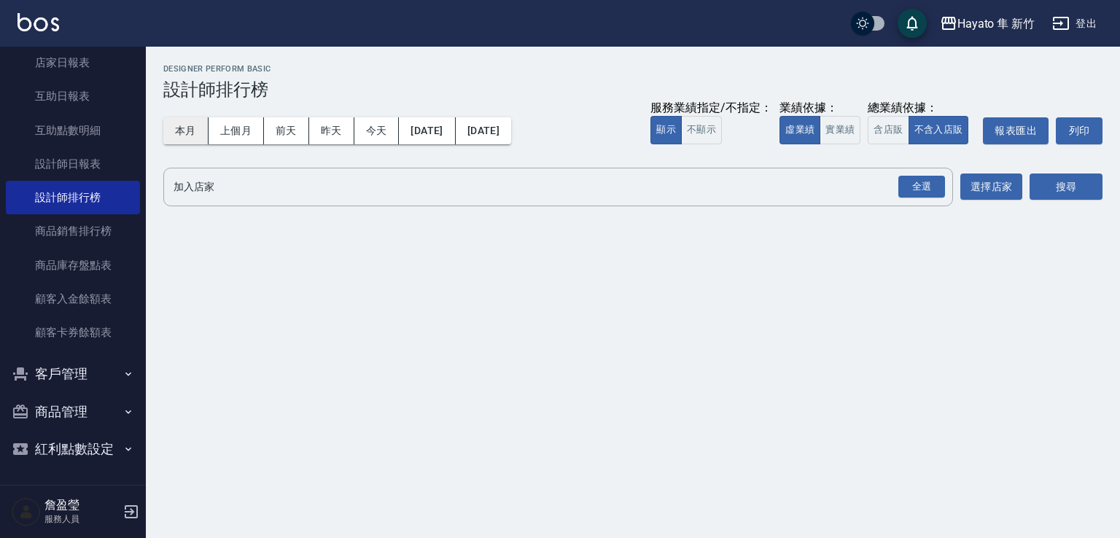
click at [191, 130] on button "本月" at bounding box center [185, 130] width 45 height 27
click at [920, 193] on div "全選" at bounding box center [922, 187] width 47 height 23
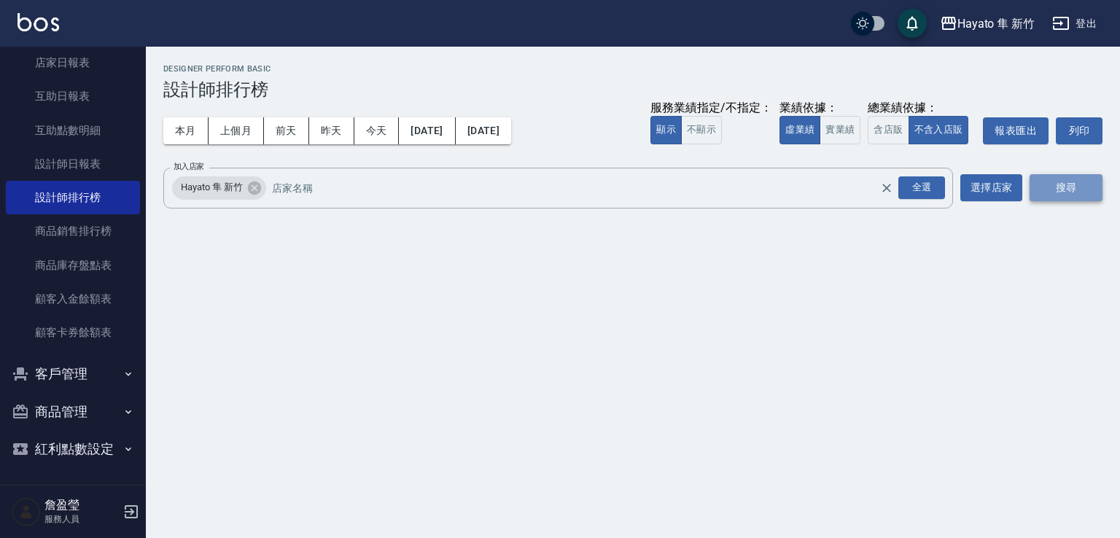
click at [1057, 185] on button "搜尋" at bounding box center [1066, 187] width 73 height 27
